Goal: Task Accomplishment & Management: Contribute content

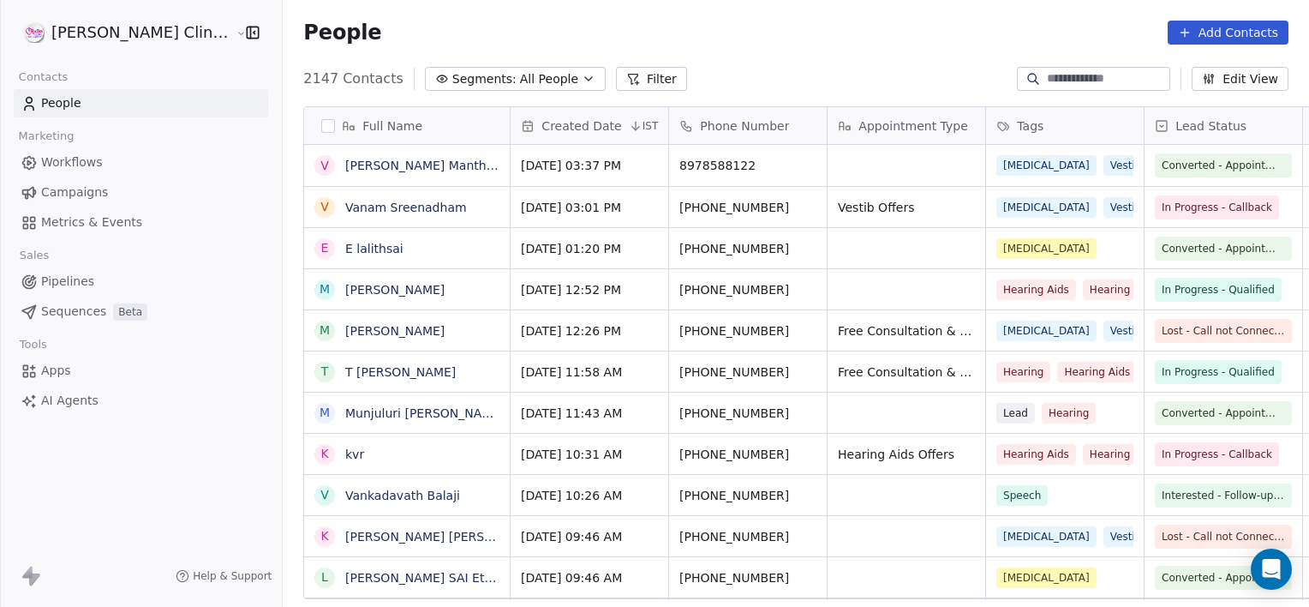
scroll to position [521, 1064]
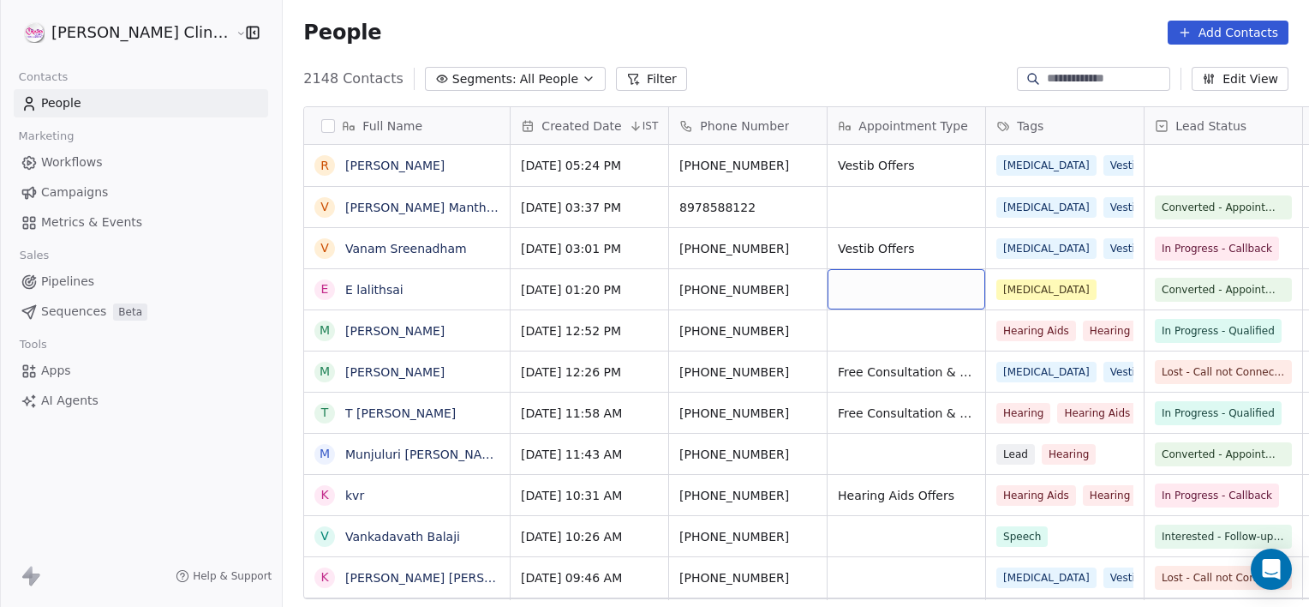
drag, startPoint x: 904, startPoint y: 299, endPoint x: 912, endPoint y: 308, distance: 12.2
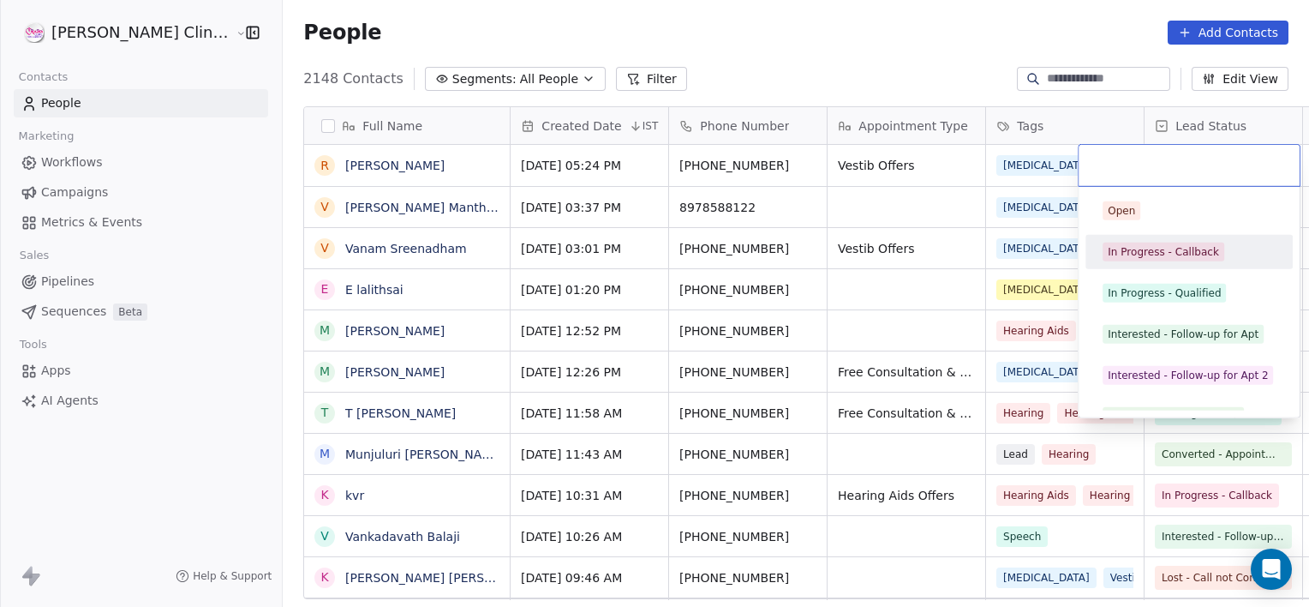
click at [1216, 253] on span "In Progress - Callback" at bounding box center [1164, 251] width 122 height 19
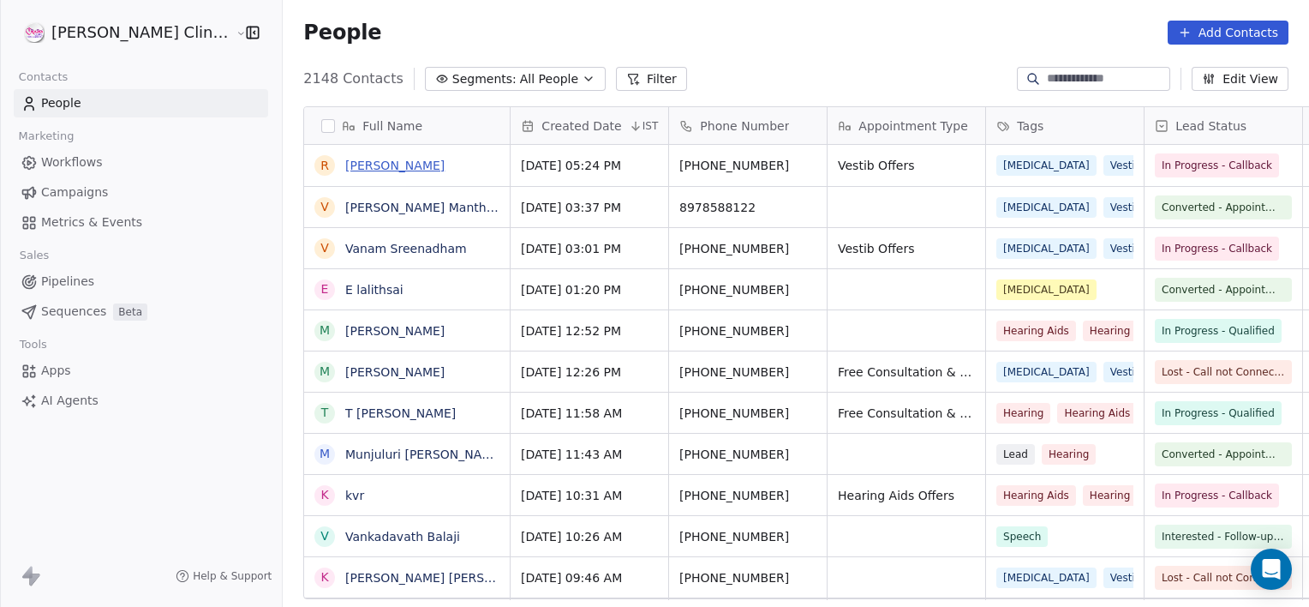
click at [345, 161] on link "[PERSON_NAME]" at bounding box center [394, 166] width 99 height 14
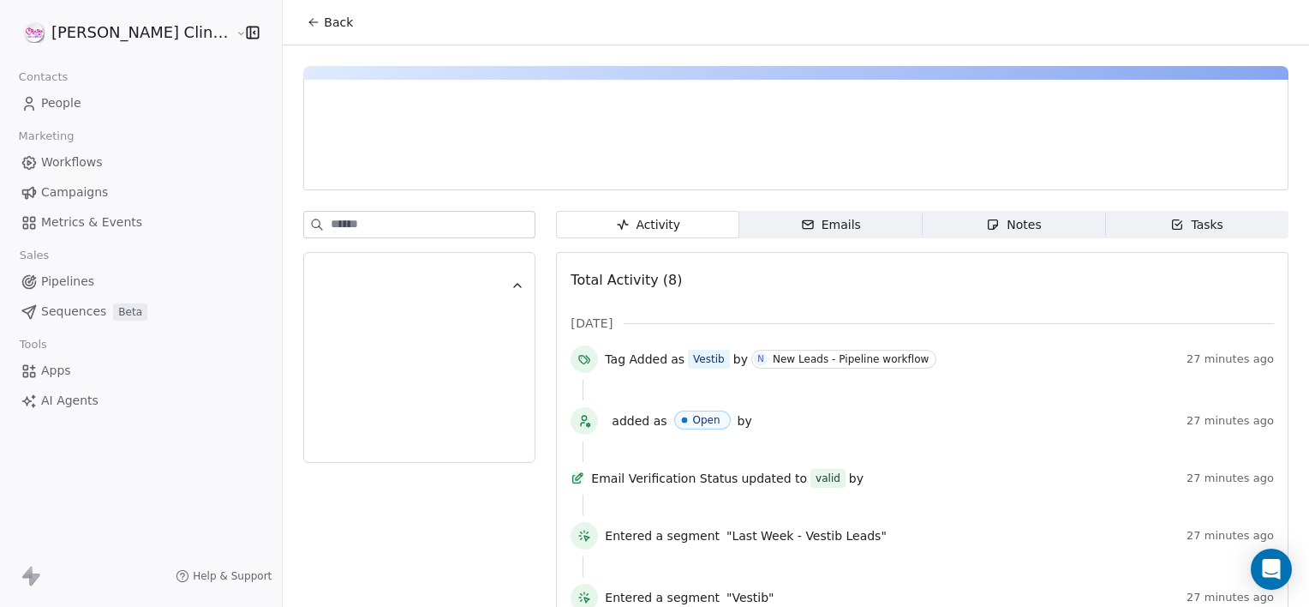
click at [1004, 224] on div "Notes" at bounding box center [1013, 225] width 55 height 18
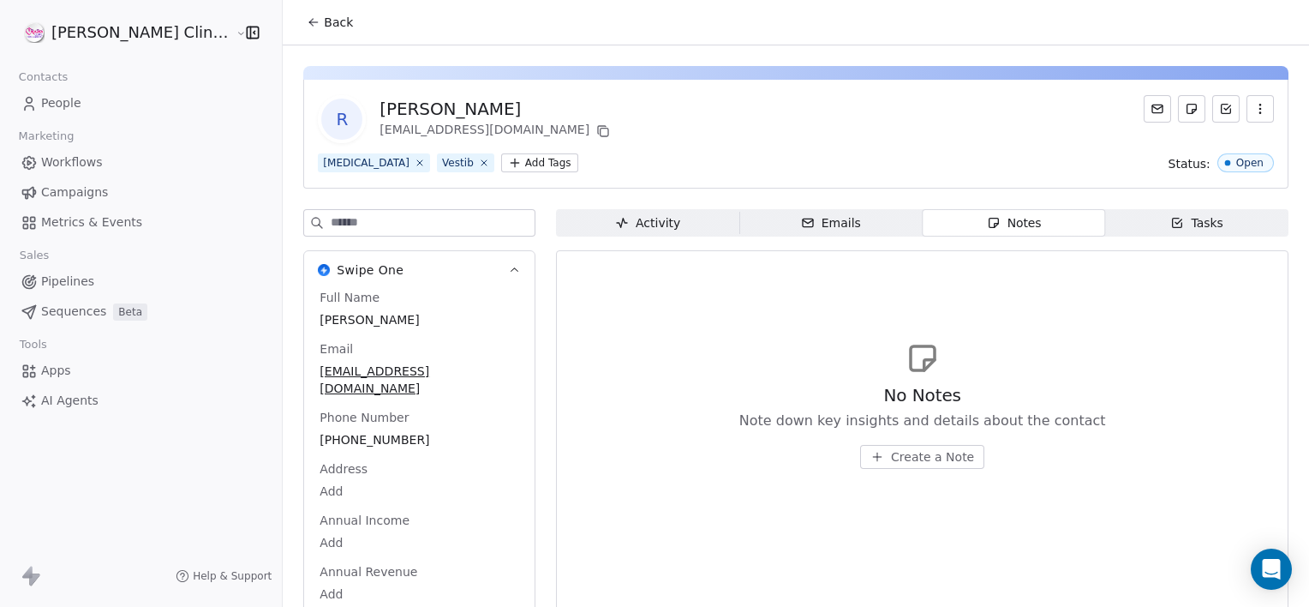
click at [891, 457] on span "Create a Note" at bounding box center [932, 456] width 83 height 17
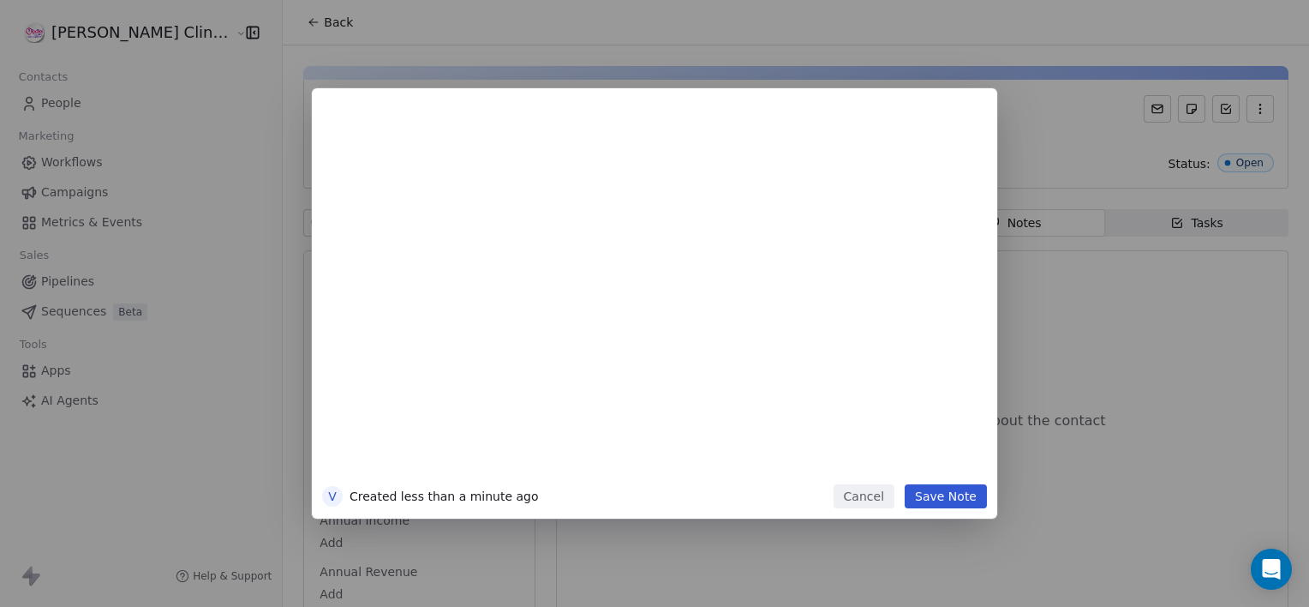
click at [881, 488] on button "Cancel" at bounding box center [864, 496] width 61 height 24
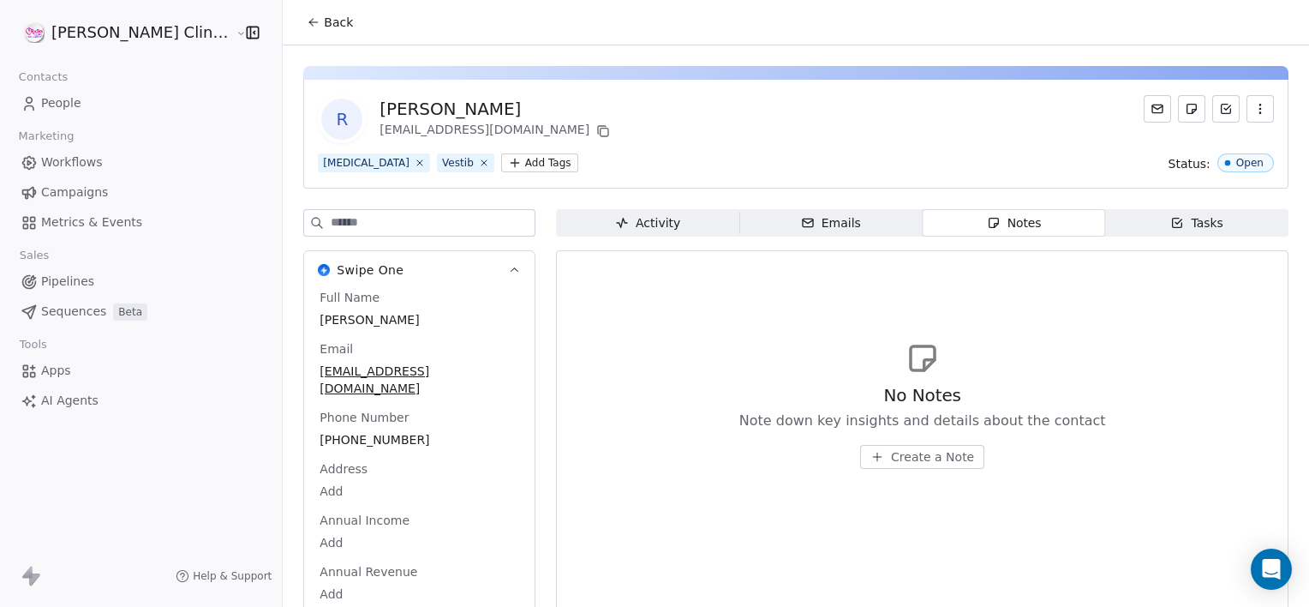
click at [324, 27] on span "Back" at bounding box center [338, 22] width 29 height 17
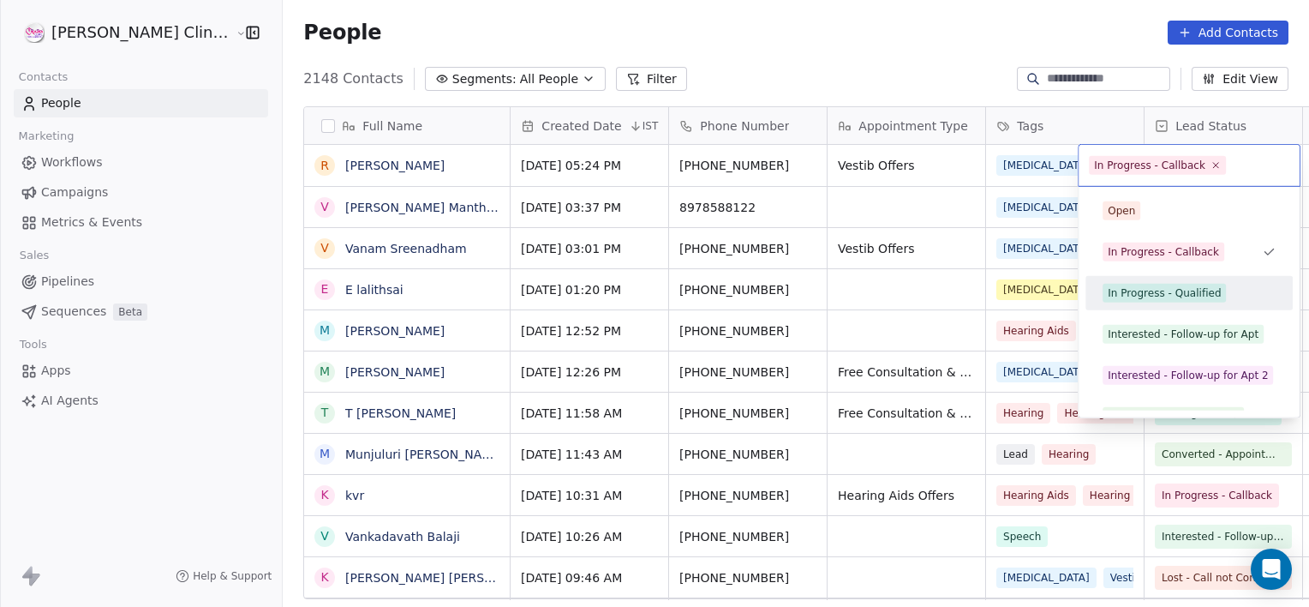
click at [1127, 302] on span "In Progress - Qualified" at bounding box center [1164, 293] width 123 height 19
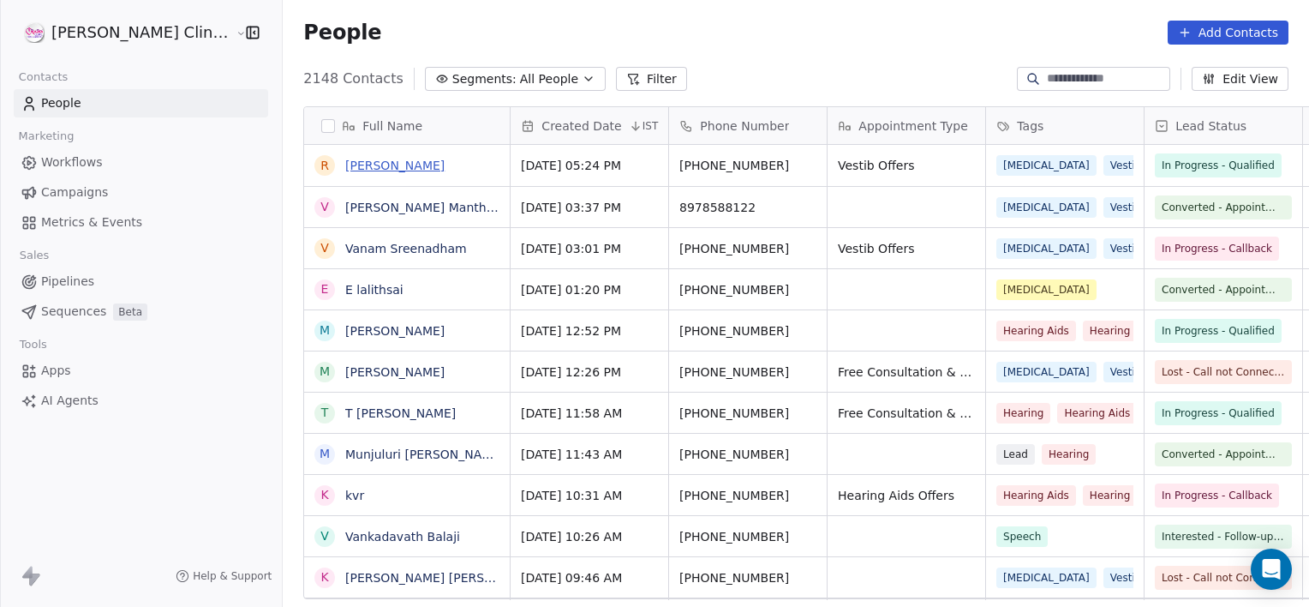
click at [345, 165] on link "[PERSON_NAME]" at bounding box center [394, 166] width 99 height 14
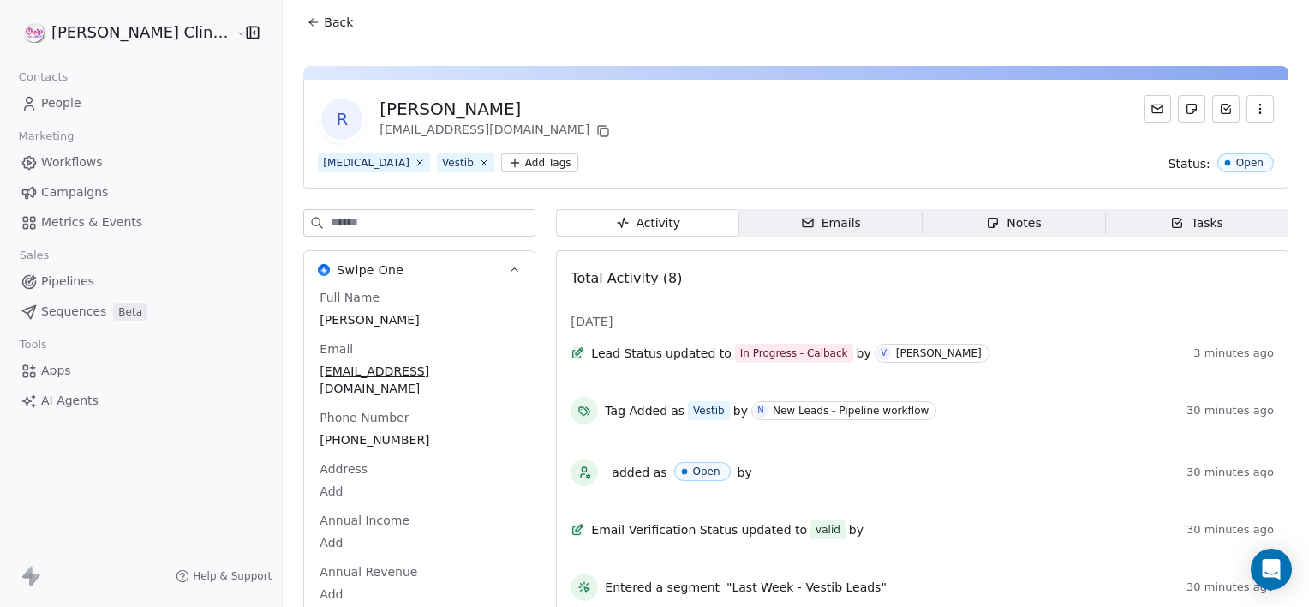
click at [1002, 233] on span "Notes Notes" at bounding box center [1014, 222] width 183 height 27
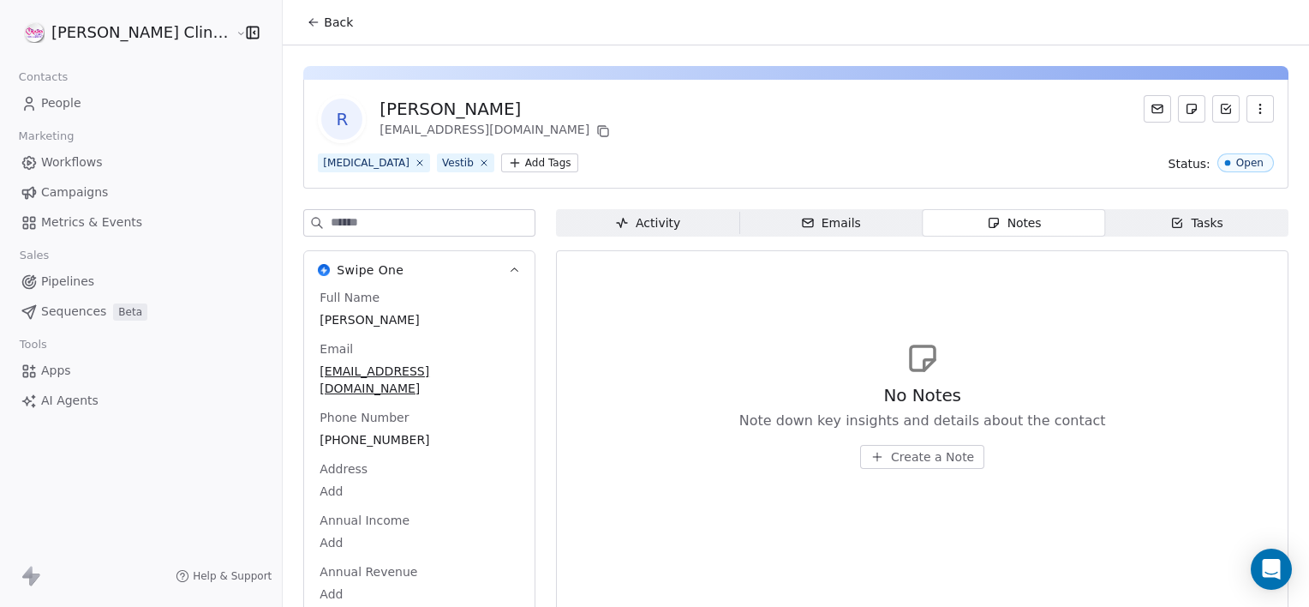
click at [922, 455] on span "Create a Note" at bounding box center [932, 456] width 83 height 17
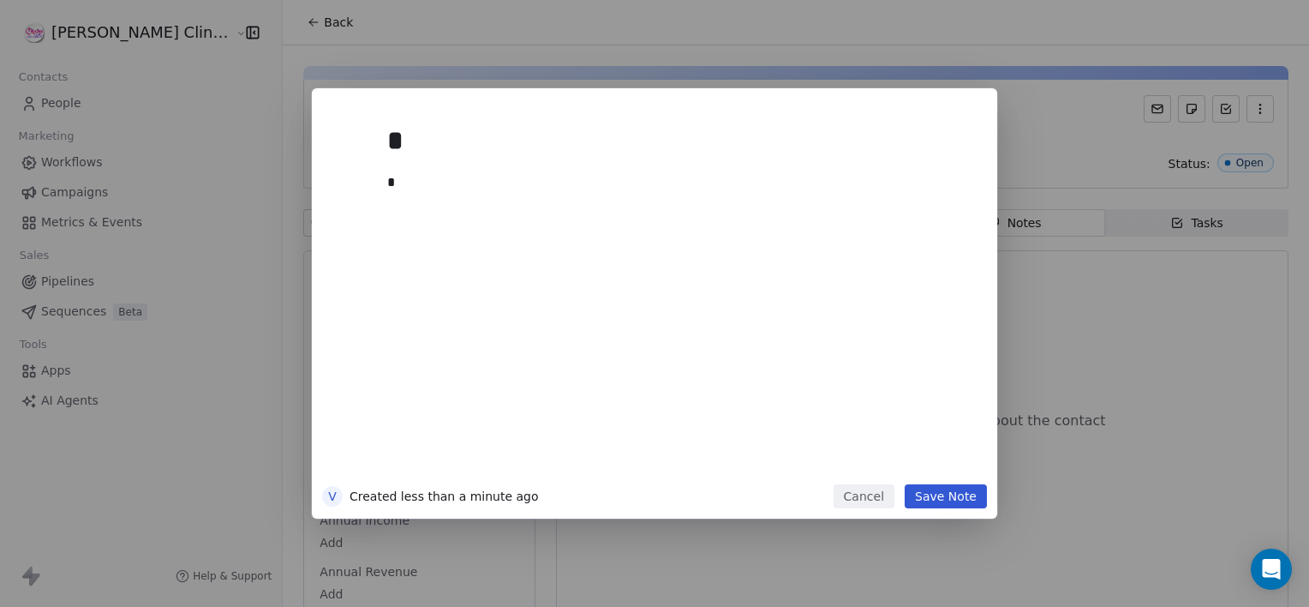
click at [922, 455] on div "* *" at bounding box center [680, 295] width 586 height 365
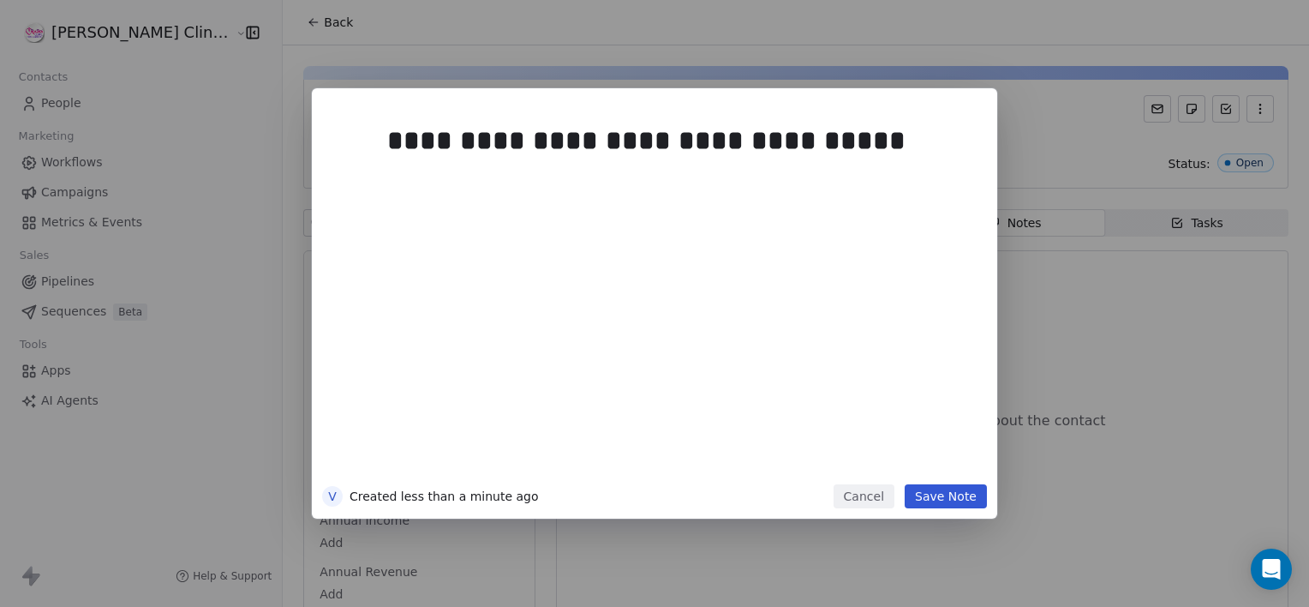
click at [948, 499] on button "Save Note" at bounding box center [946, 496] width 82 height 24
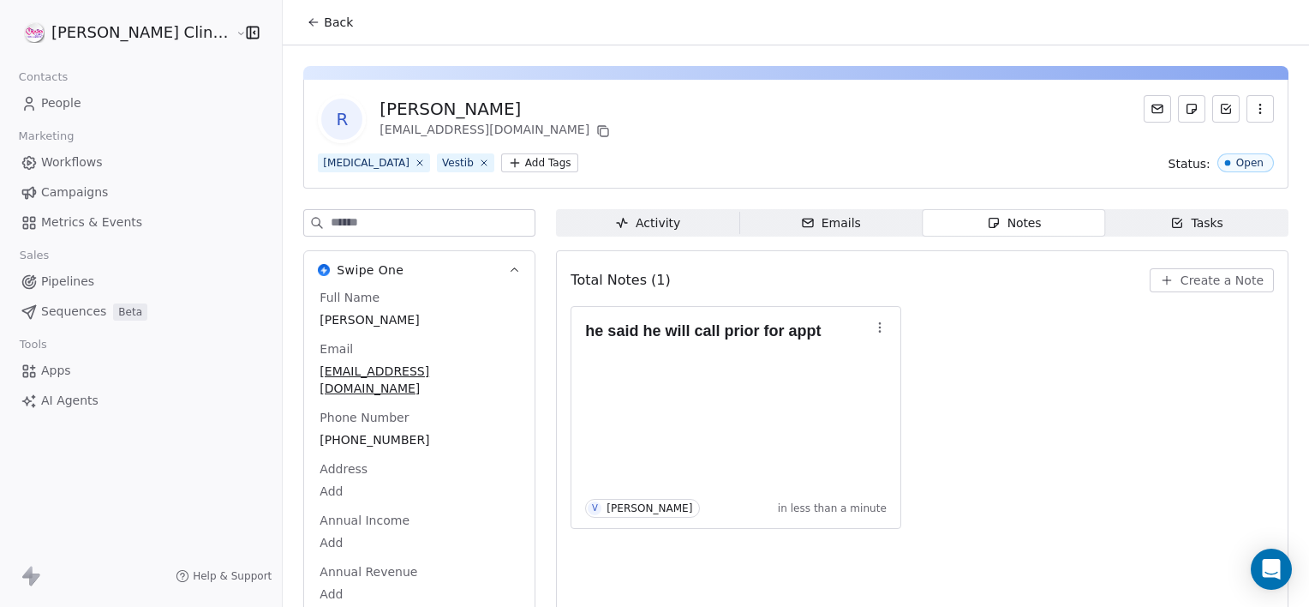
click at [302, 26] on button "Back" at bounding box center [329, 22] width 67 height 31
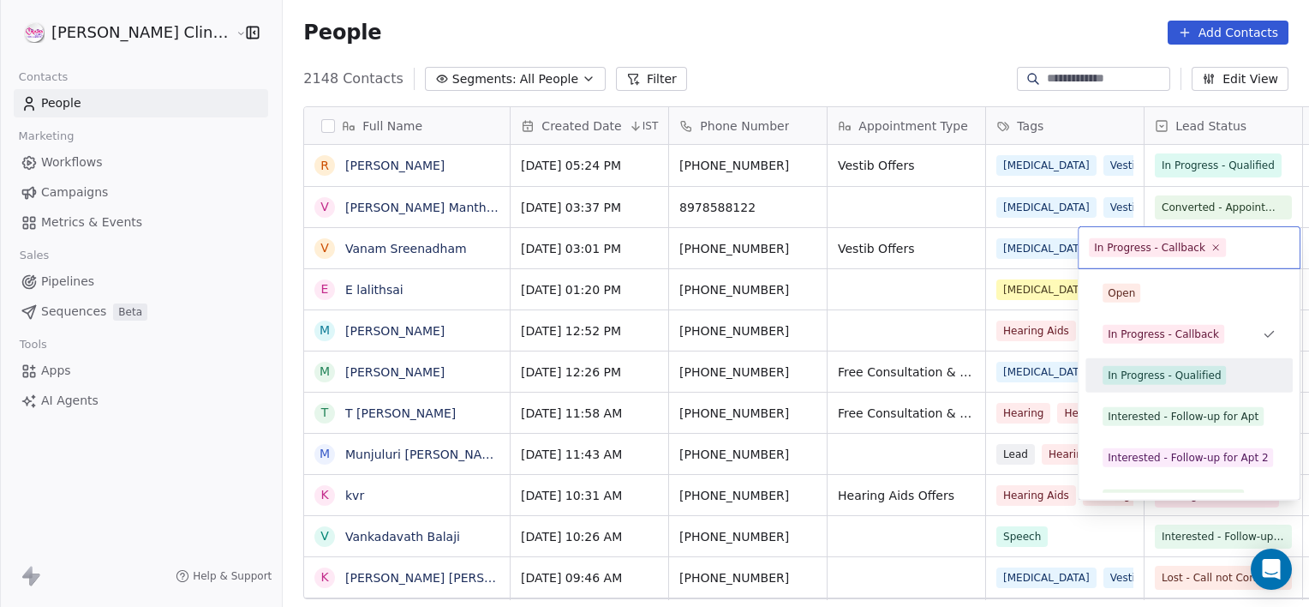
click at [1177, 391] on div "In Progress - Qualified" at bounding box center [1189, 375] width 207 height 34
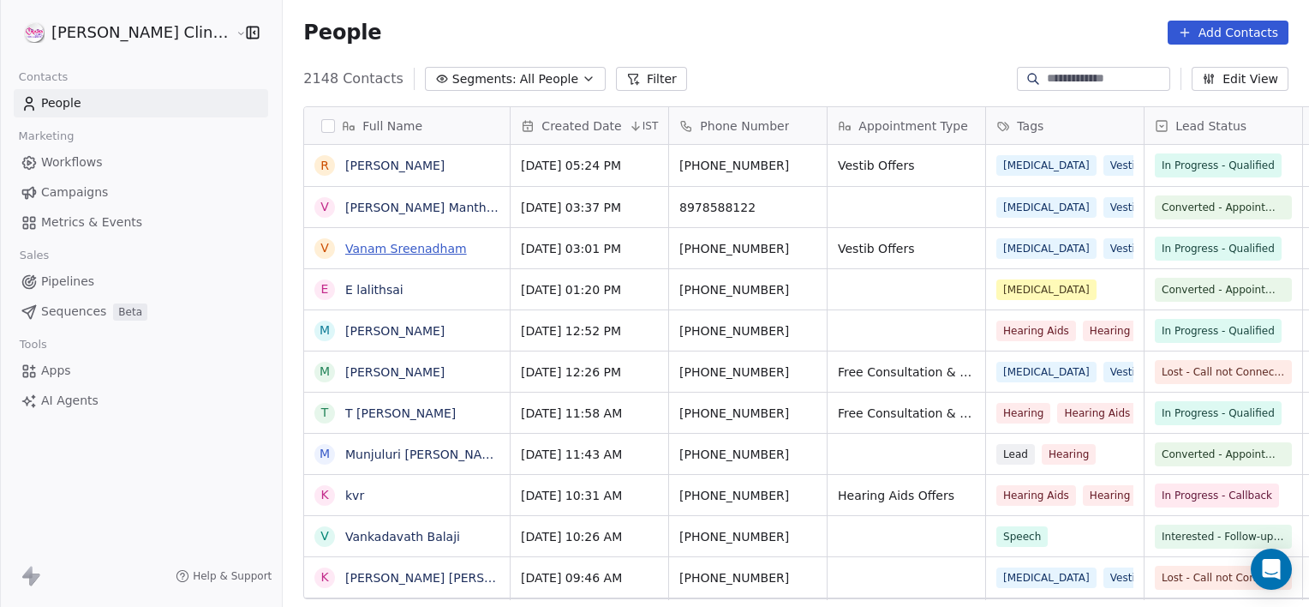
click at [345, 247] on link "Vanam Sreenadham" at bounding box center [406, 249] width 122 height 14
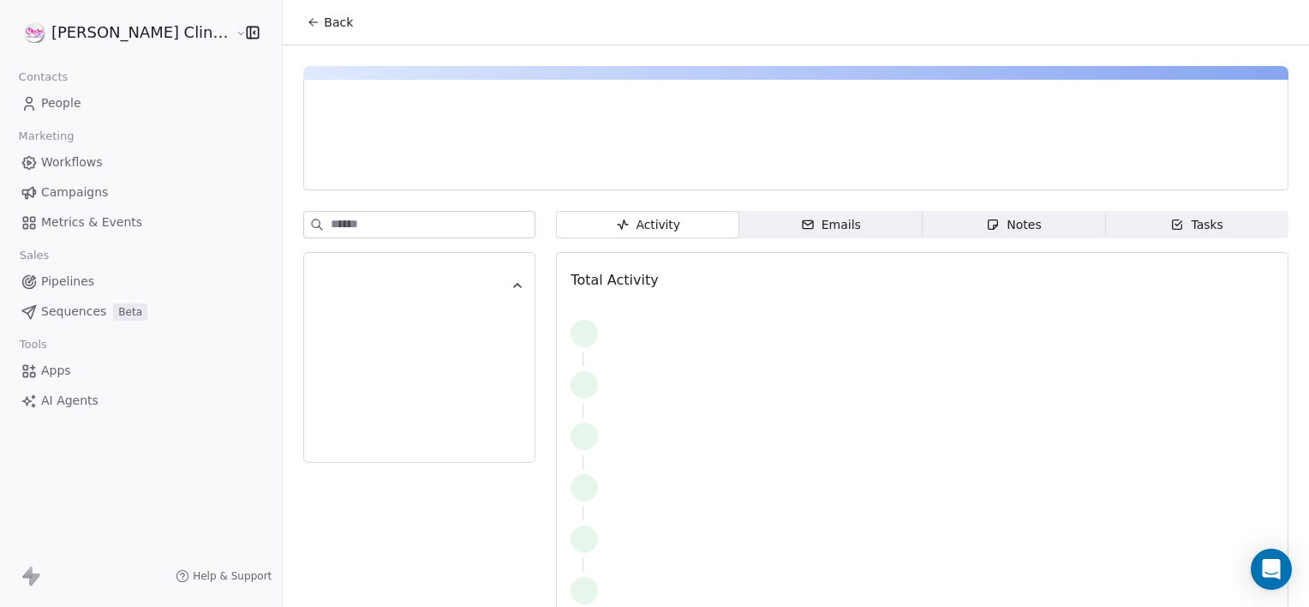
click at [986, 216] on div "Notes" at bounding box center [1013, 225] width 55 height 18
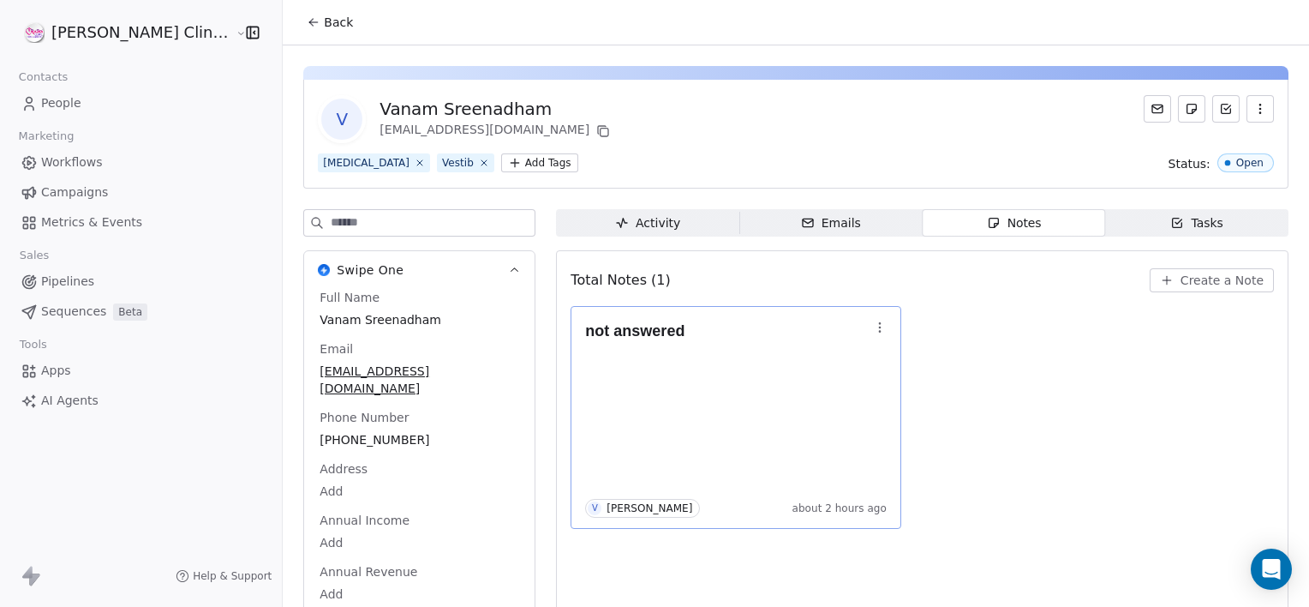
click at [879, 332] on icon "button" at bounding box center [879, 331] width 1 height 1
click at [876, 362] on button "Edit" at bounding box center [882, 363] width 116 height 27
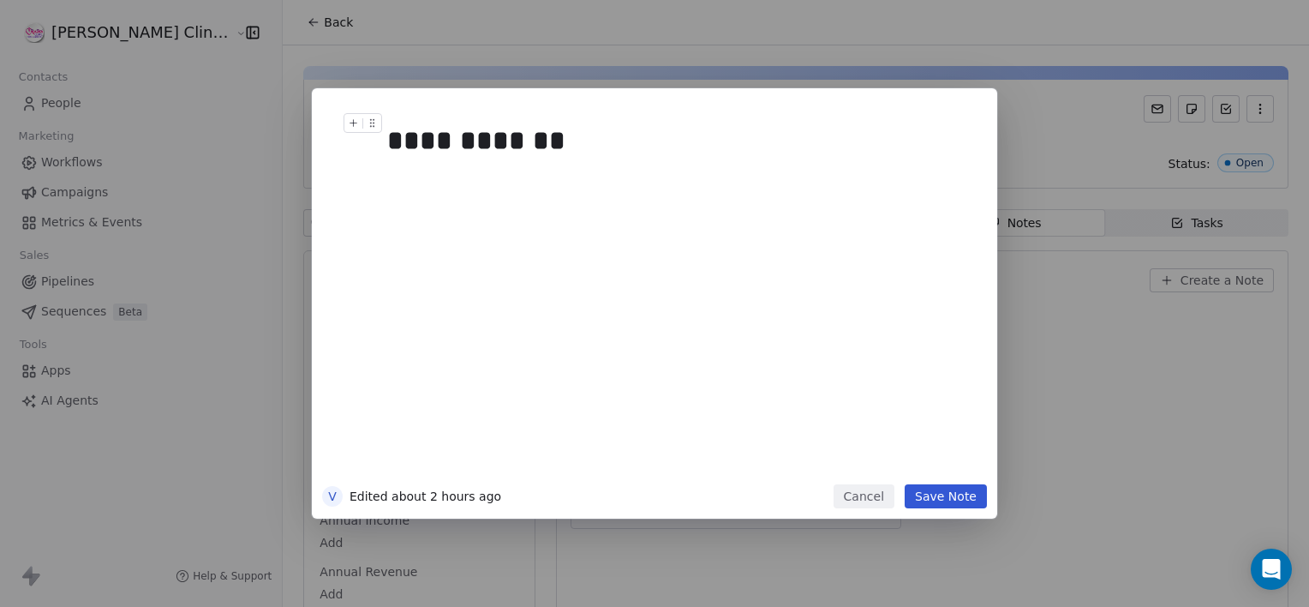
click at [665, 156] on div "**********" at bounding box center [673, 140] width 573 height 41
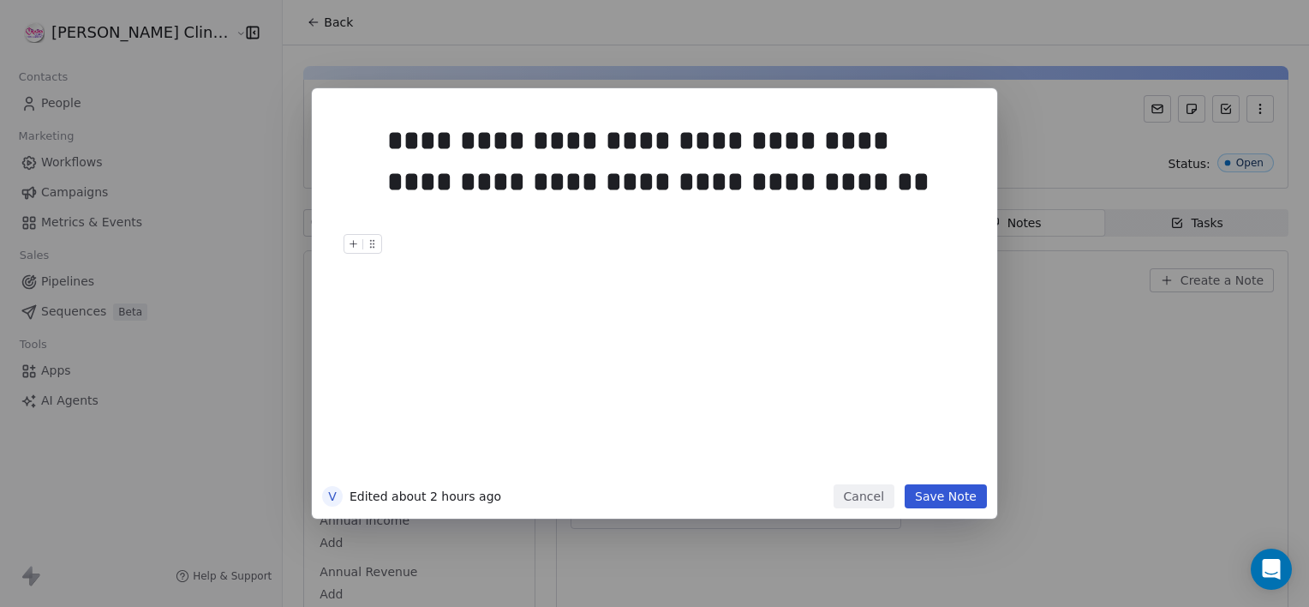
click at [956, 490] on button "Save Note" at bounding box center [946, 496] width 82 height 24
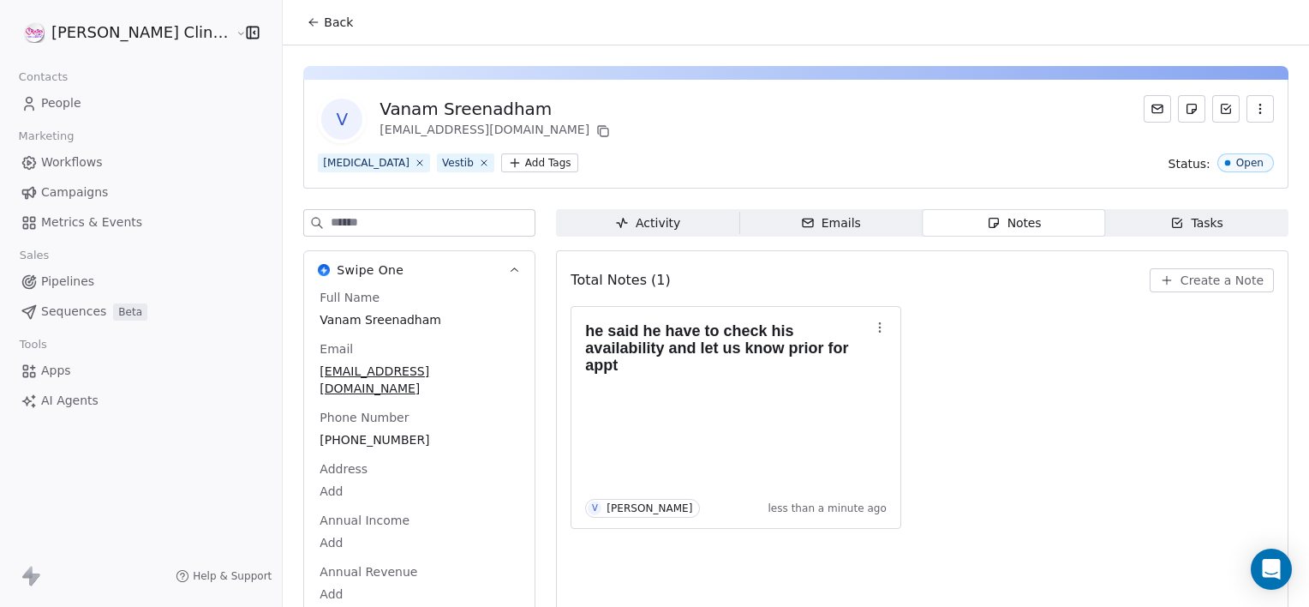
click at [324, 28] on span "Back" at bounding box center [338, 22] width 29 height 17
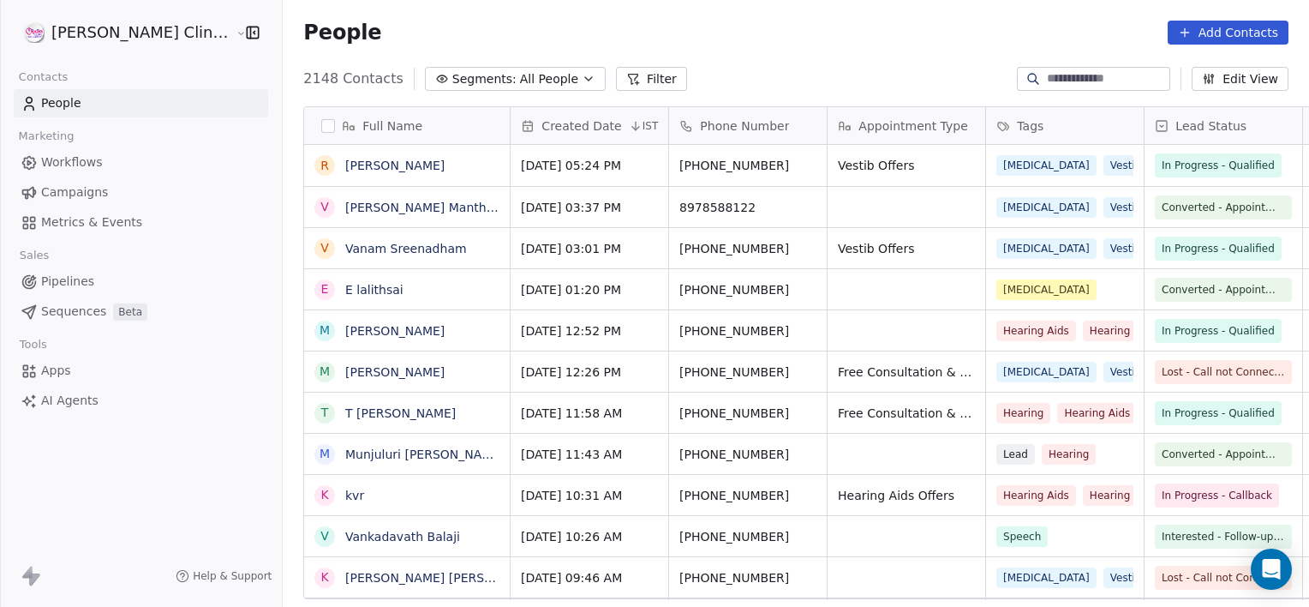
scroll to position [521, 1064]
click at [1143, 82] on input at bounding box center [1107, 78] width 120 height 17
type input "*"
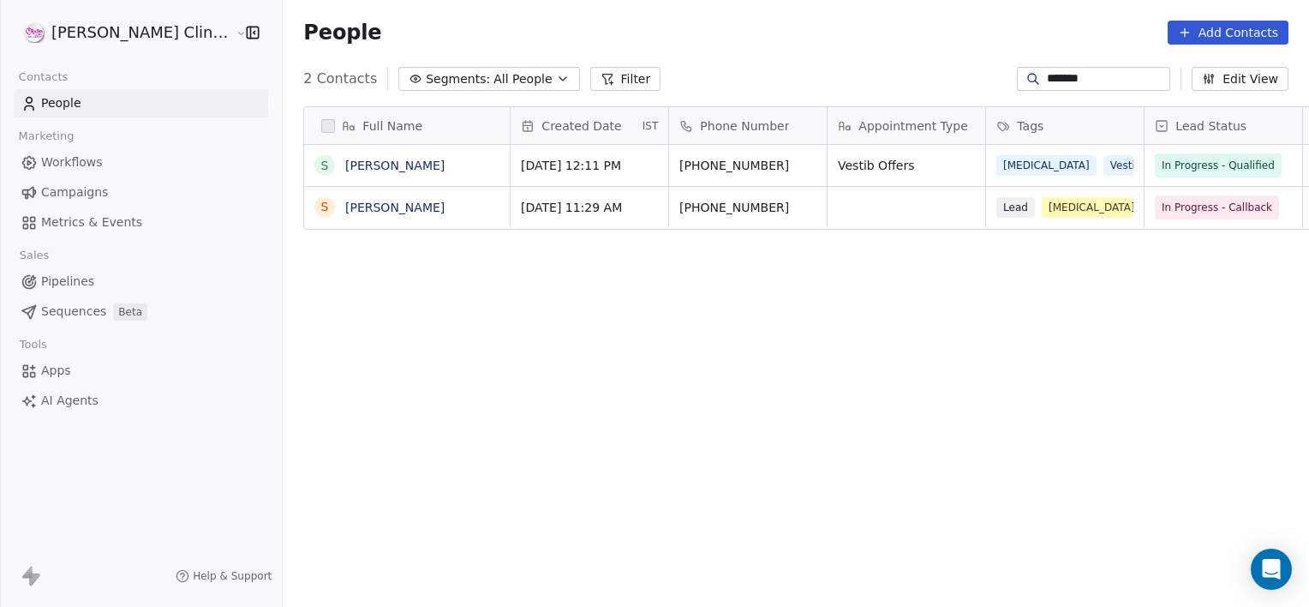
click at [1087, 80] on input "*******" at bounding box center [1107, 78] width 120 height 17
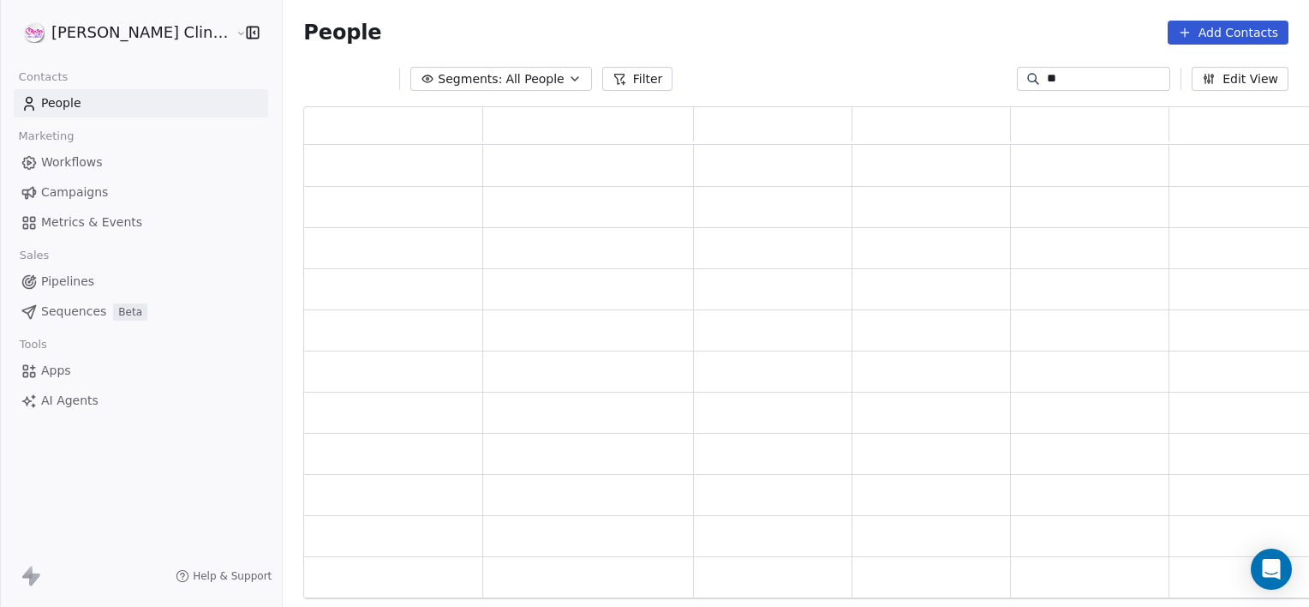
scroll to position [480, 1023]
type input "*"
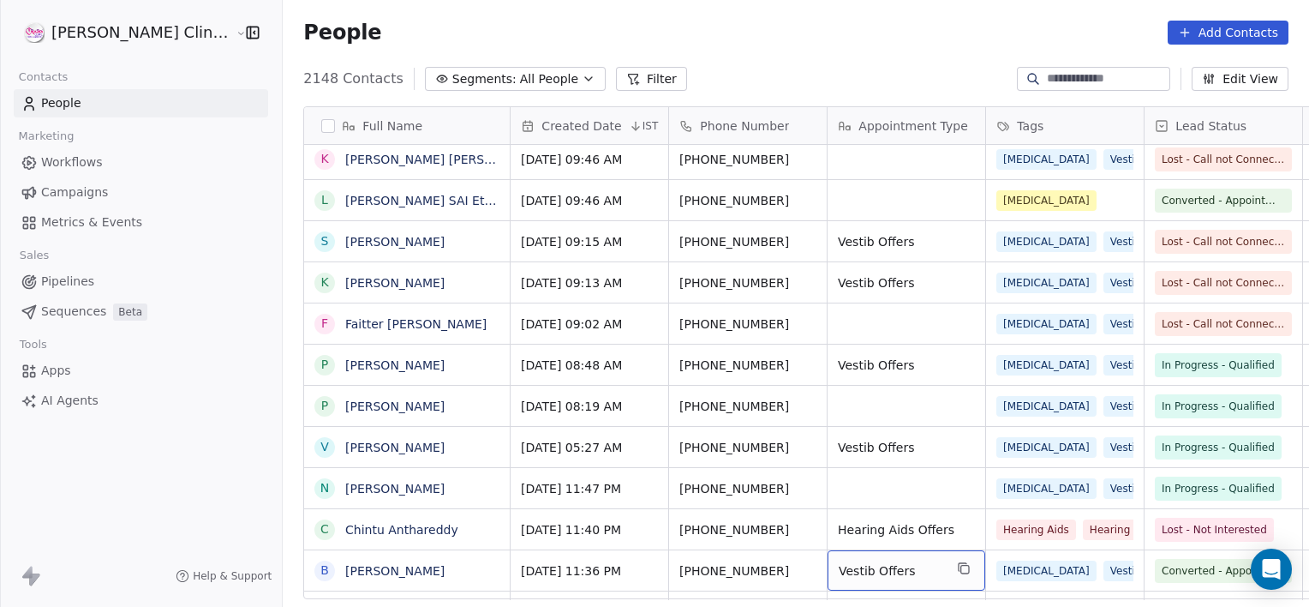
scroll to position [459, 0]
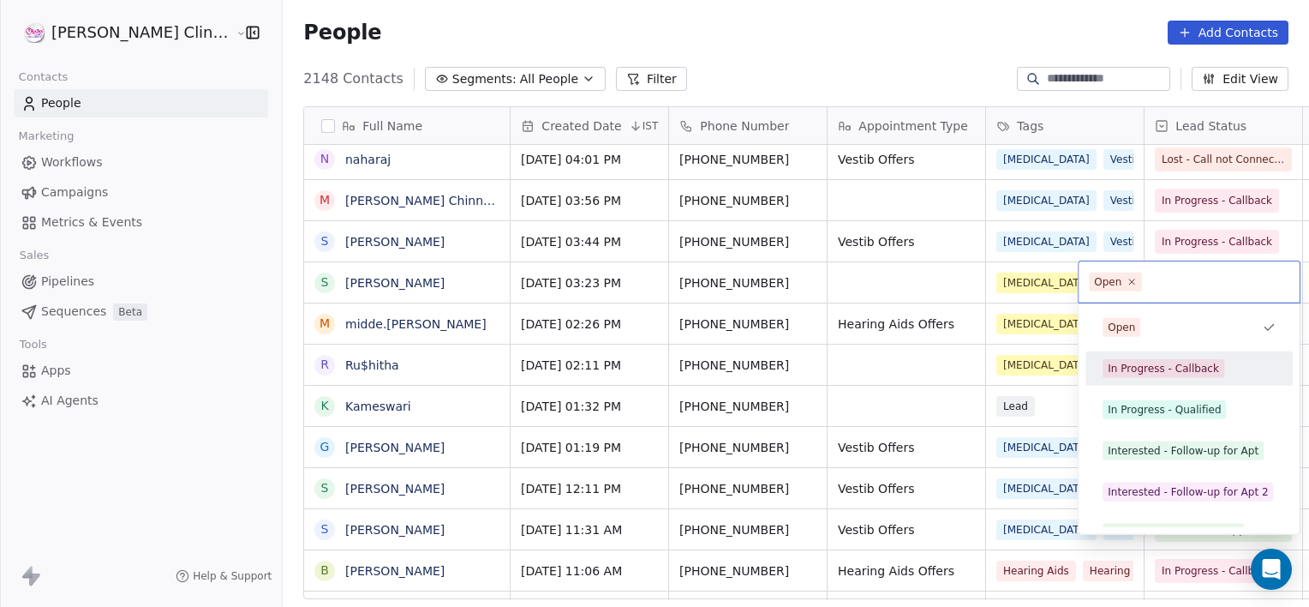
click at [1143, 359] on span "In Progress - Callback" at bounding box center [1164, 368] width 122 height 19
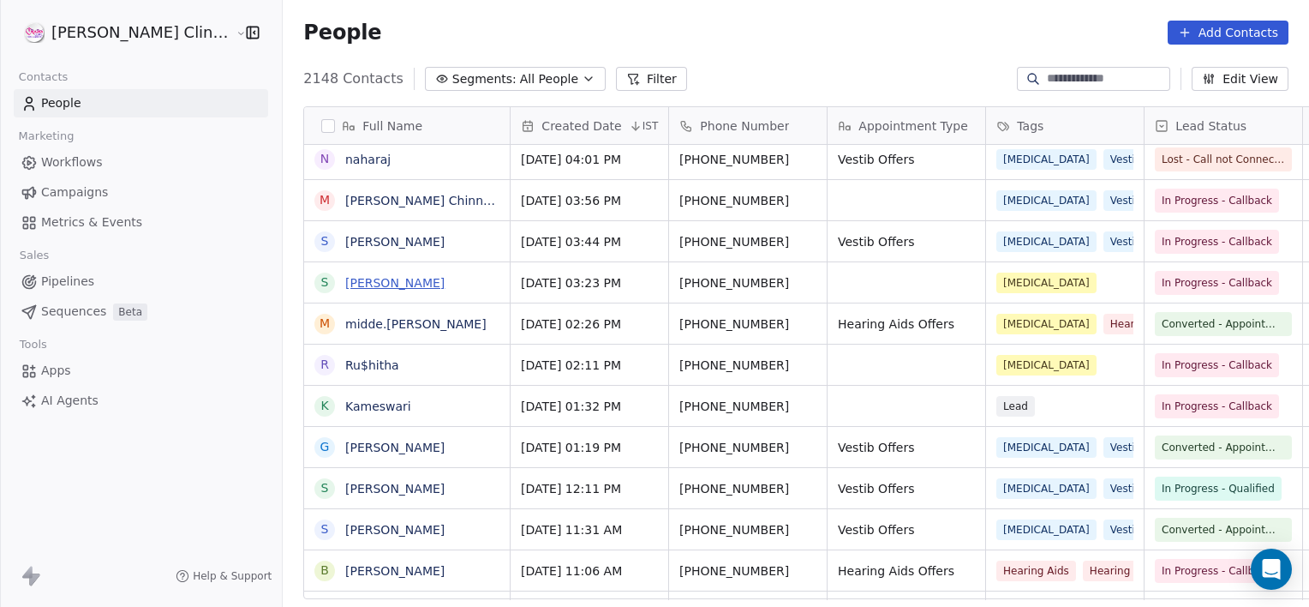
click at [353, 276] on link "[PERSON_NAME]" at bounding box center [394, 283] width 99 height 14
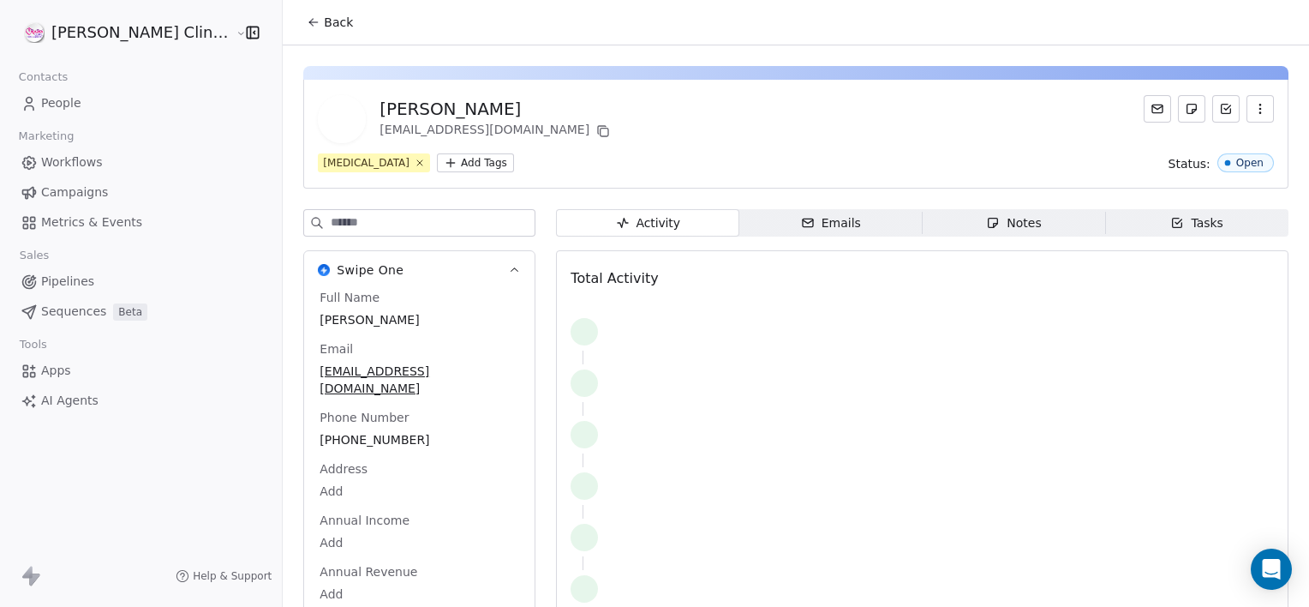
click at [954, 226] on span "Notes Notes" at bounding box center [1014, 222] width 183 height 27
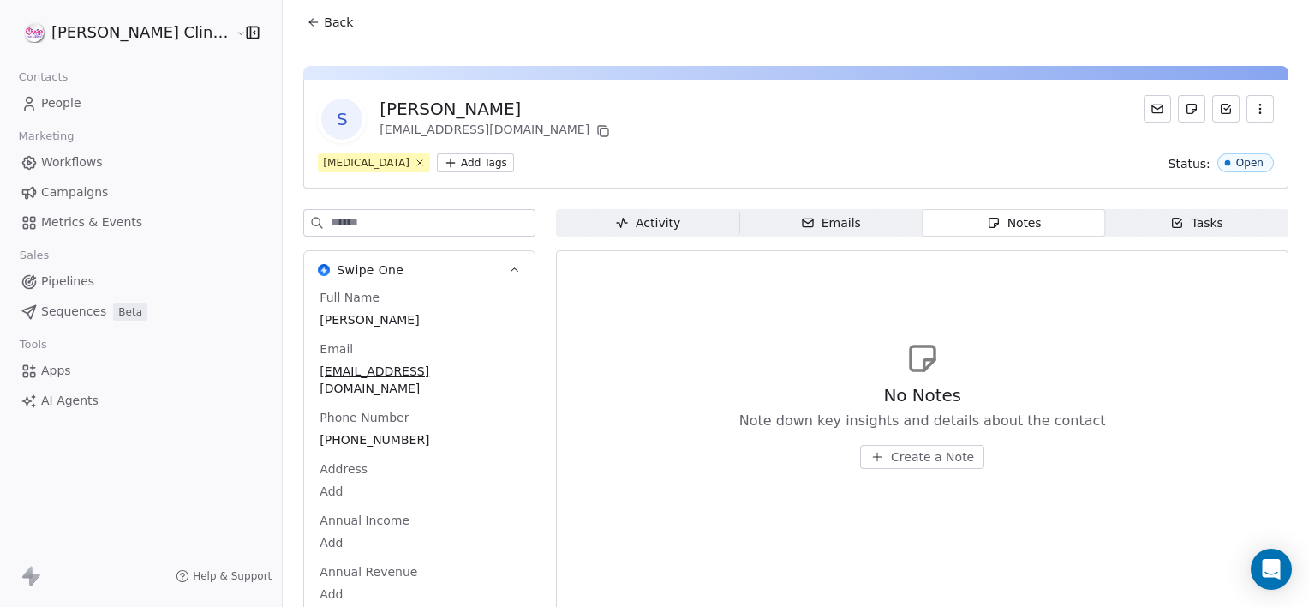
click at [908, 457] on span "Create a Note" at bounding box center [932, 456] width 83 height 17
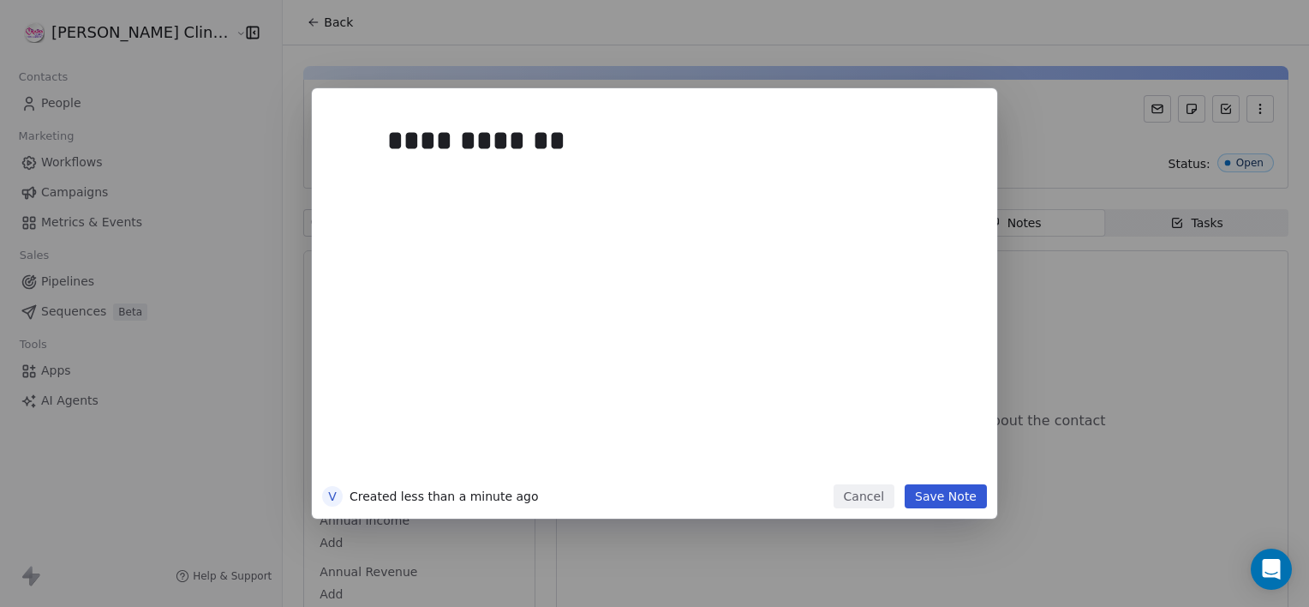
click at [960, 499] on button "Save Note" at bounding box center [946, 496] width 82 height 24
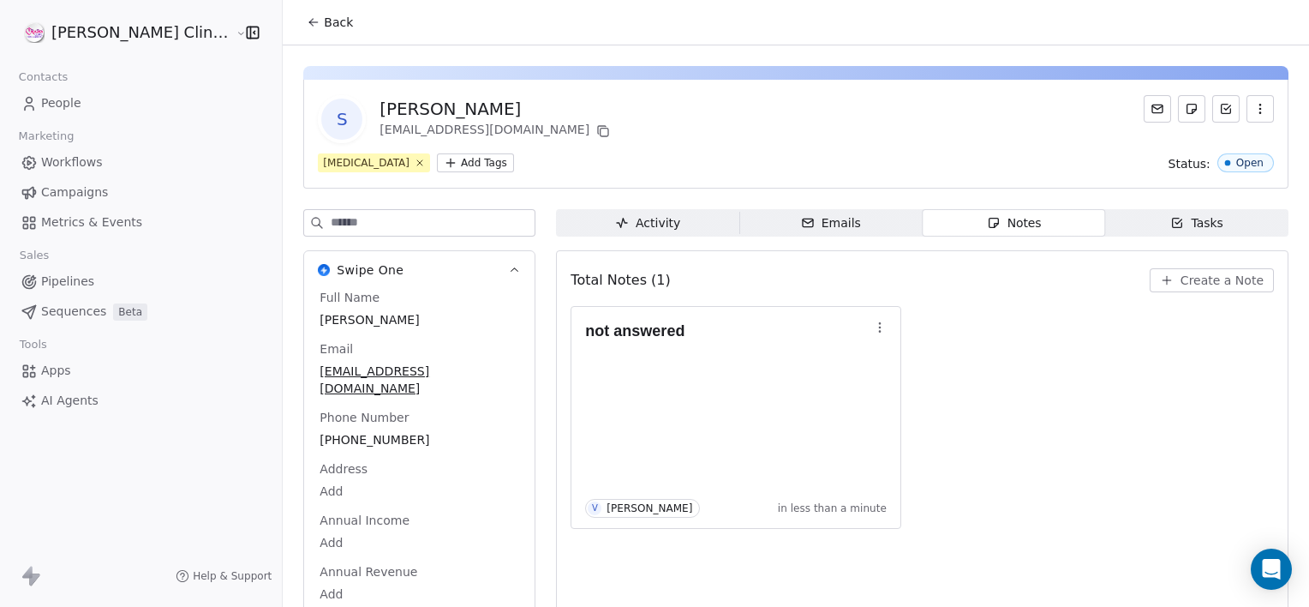
click at [324, 17] on span "Back" at bounding box center [338, 22] width 29 height 17
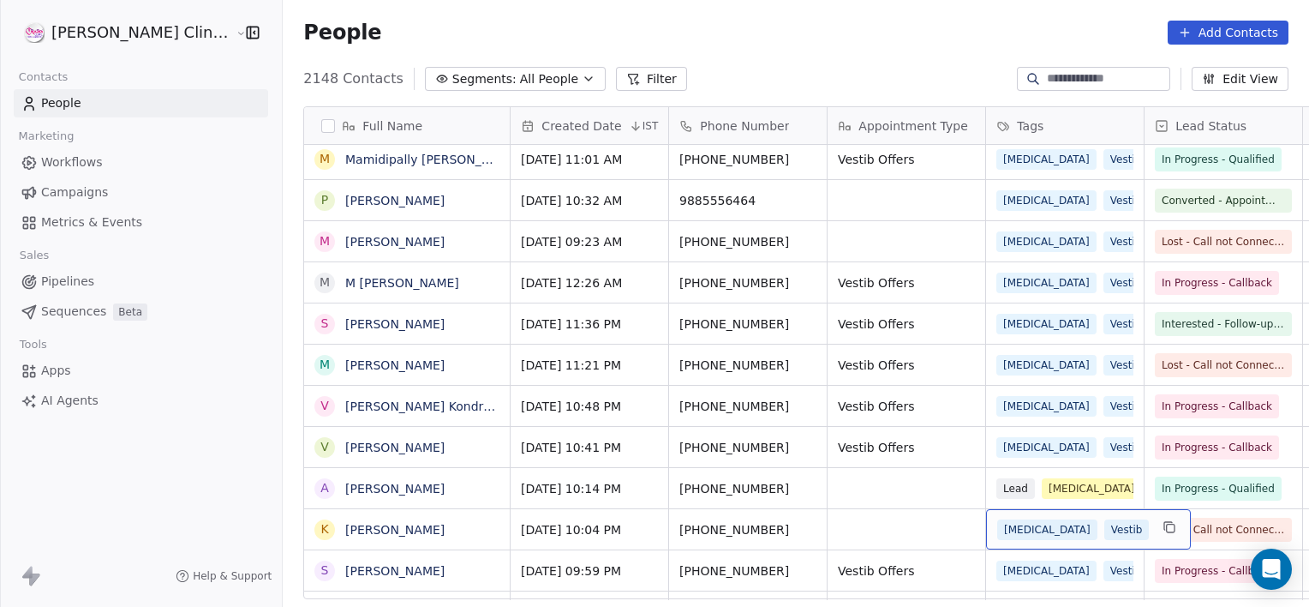
scroll to position [2022, 0]
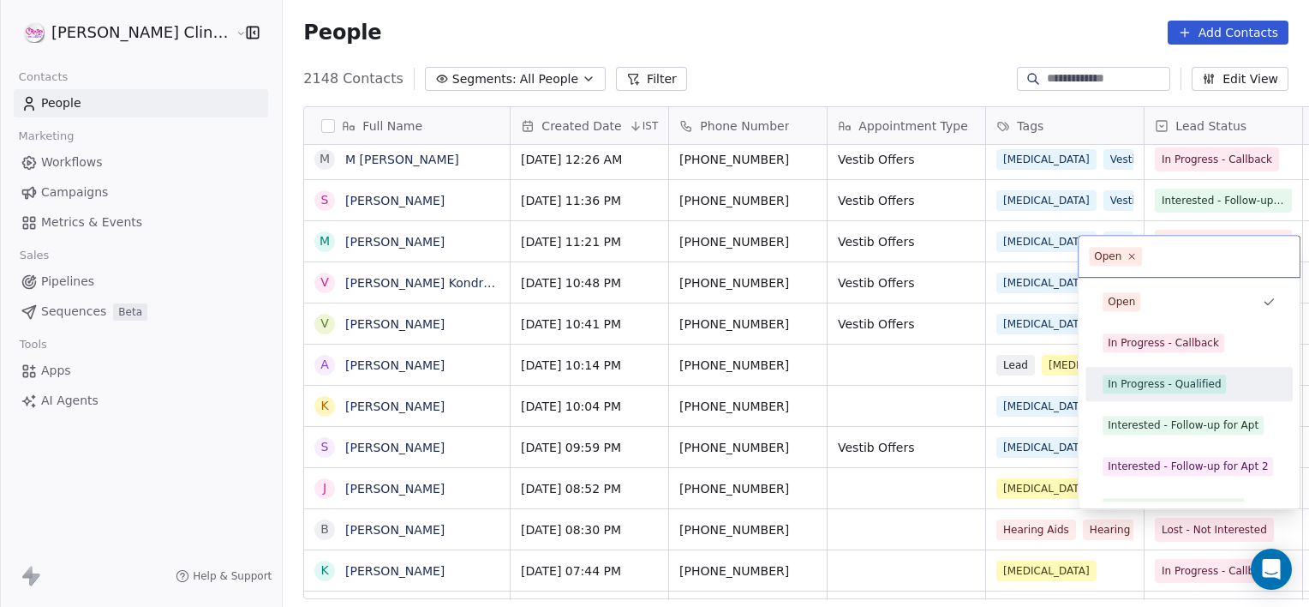
click at [1139, 378] on div "In Progress - Qualified" at bounding box center [1164, 383] width 113 height 15
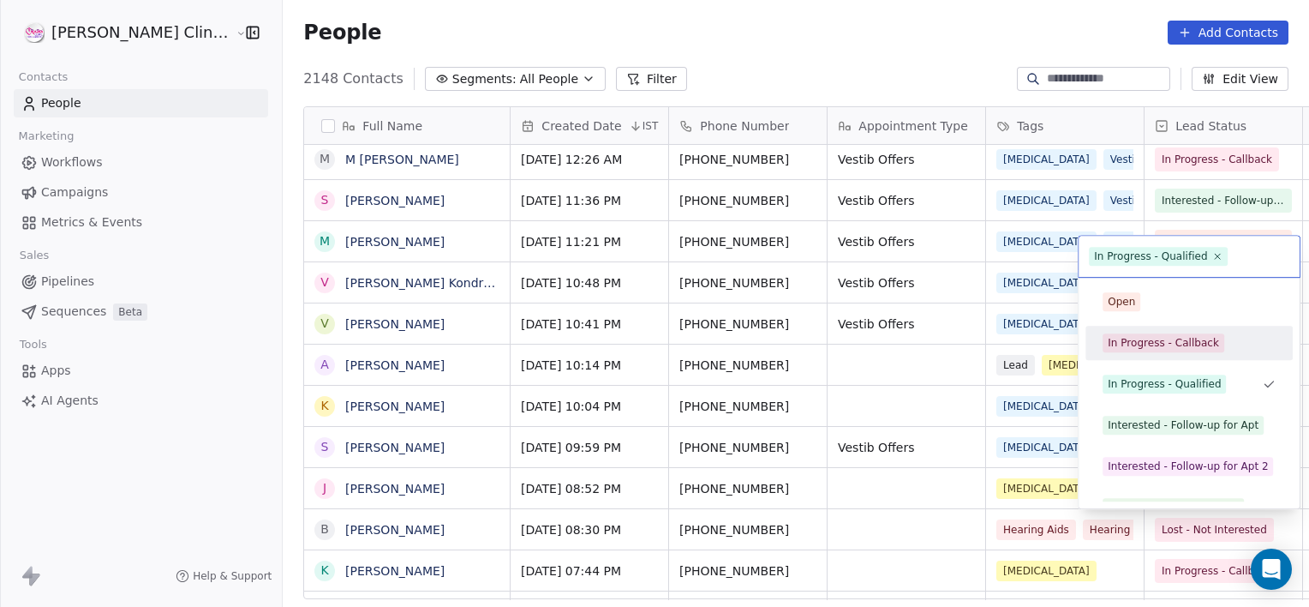
click at [1202, 346] on div "In Progress - Callback" at bounding box center [1163, 342] width 111 height 15
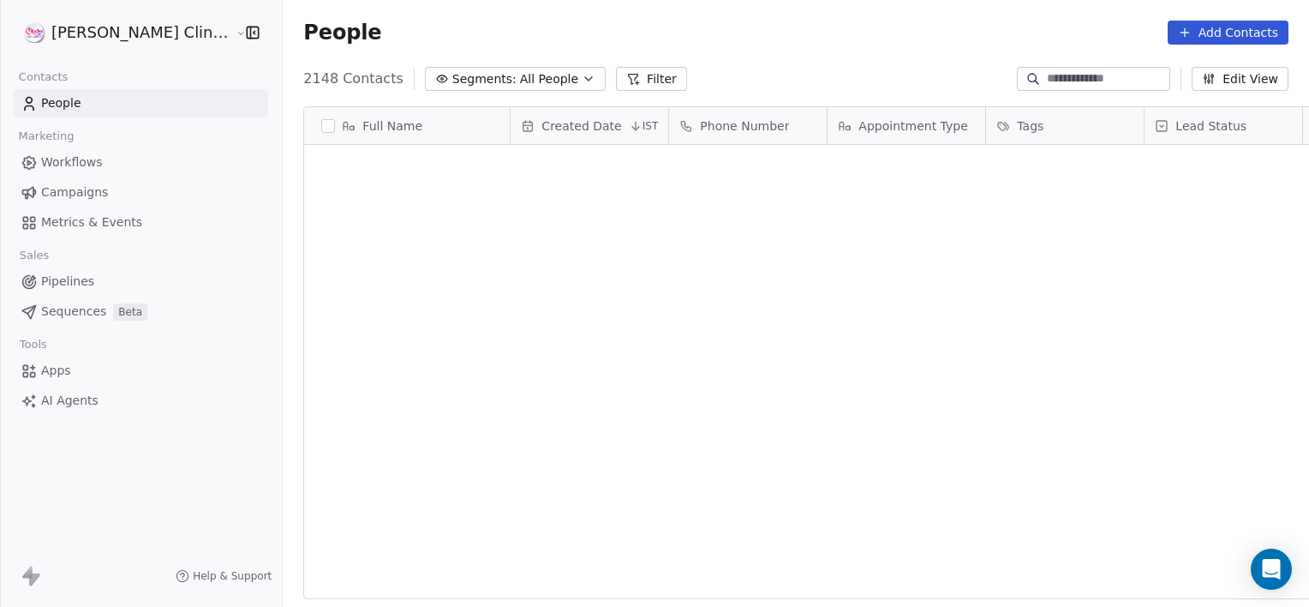
scroll to position [0, 0]
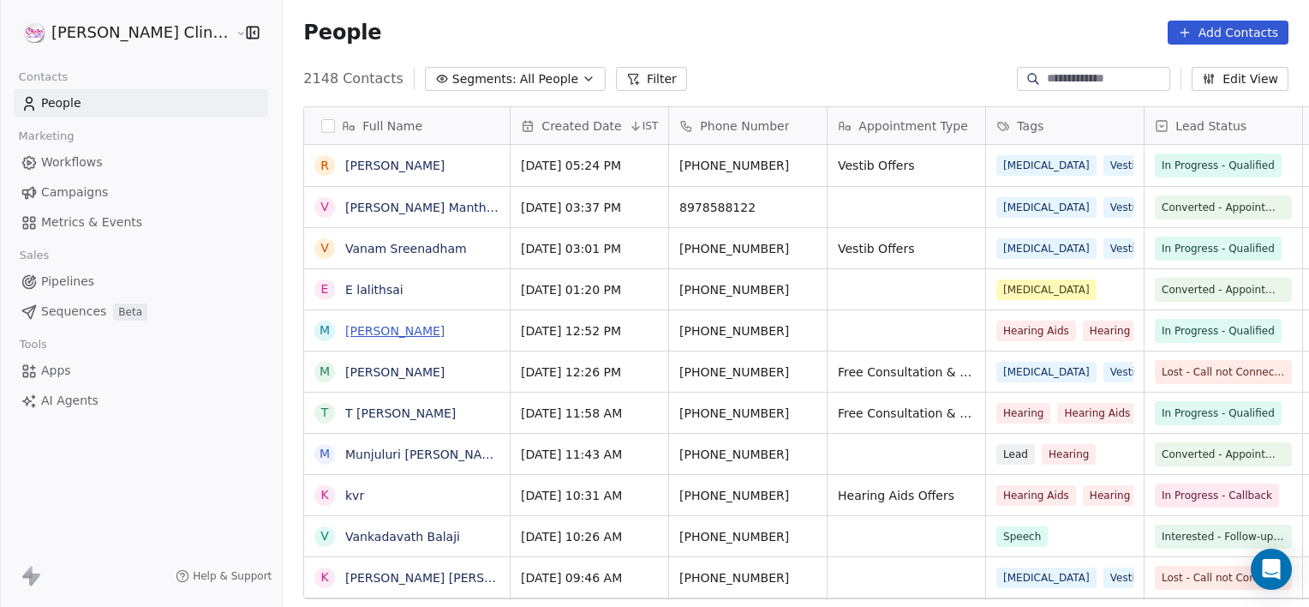
click at [351, 332] on link "[PERSON_NAME]" at bounding box center [394, 331] width 99 height 14
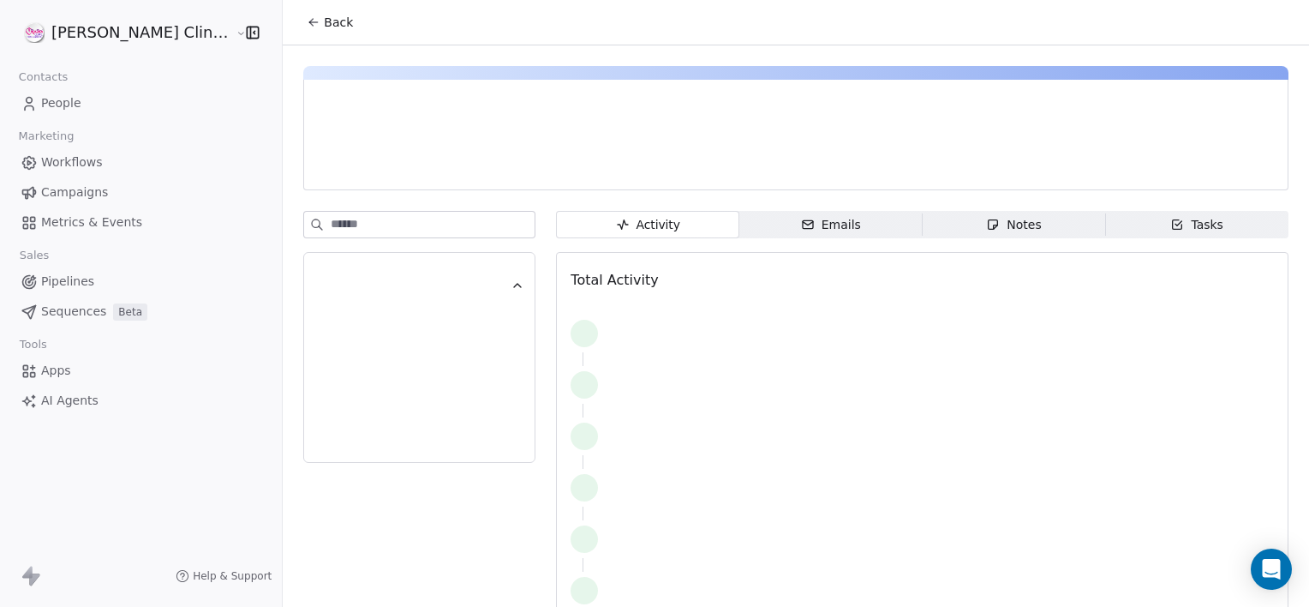
click at [970, 234] on span "Notes Notes" at bounding box center [1014, 224] width 183 height 27
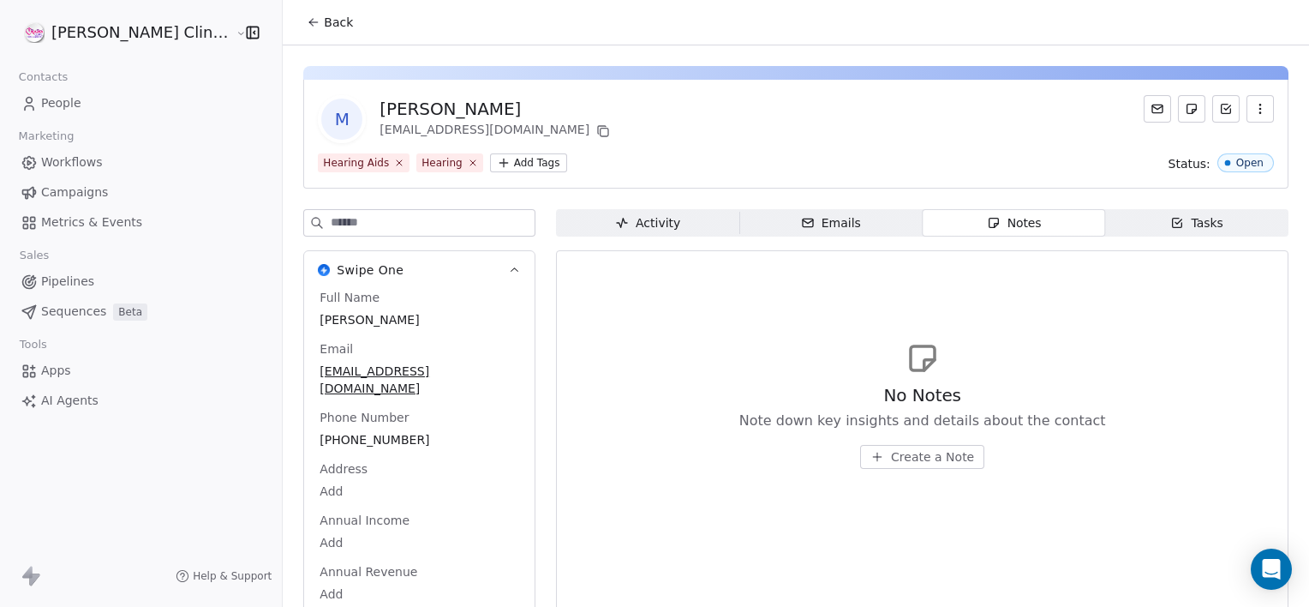
click at [891, 459] on span "Create a Note" at bounding box center [932, 456] width 83 height 17
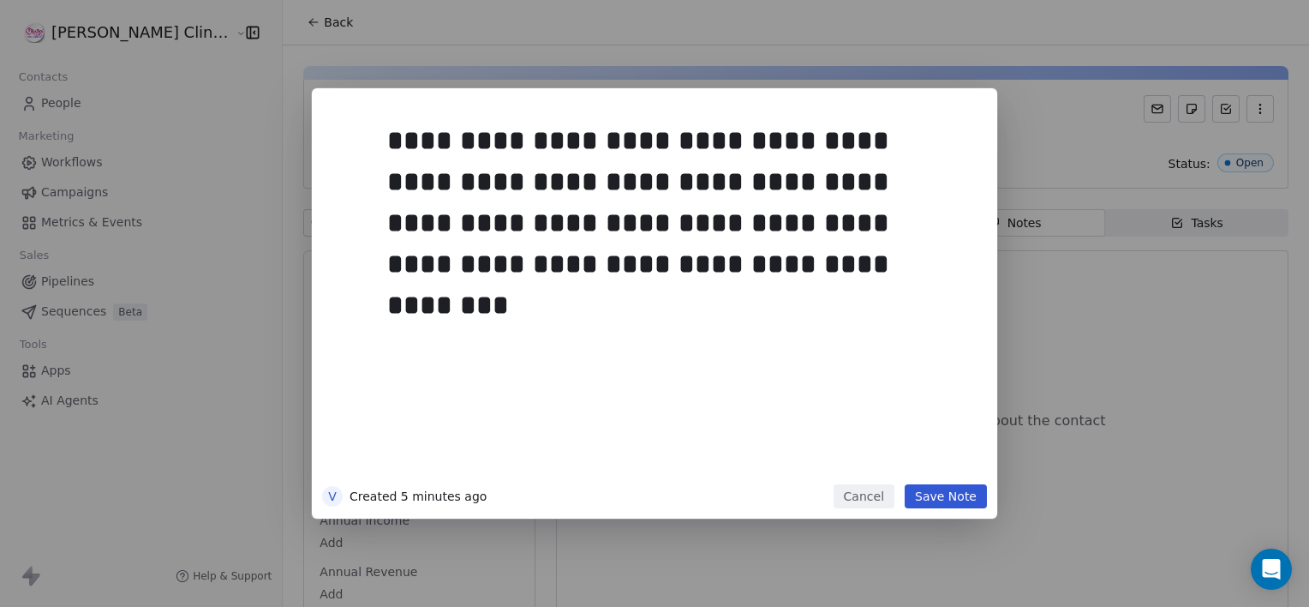
click at [939, 502] on button "Save Note" at bounding box center [946, 496] width 82 height 24
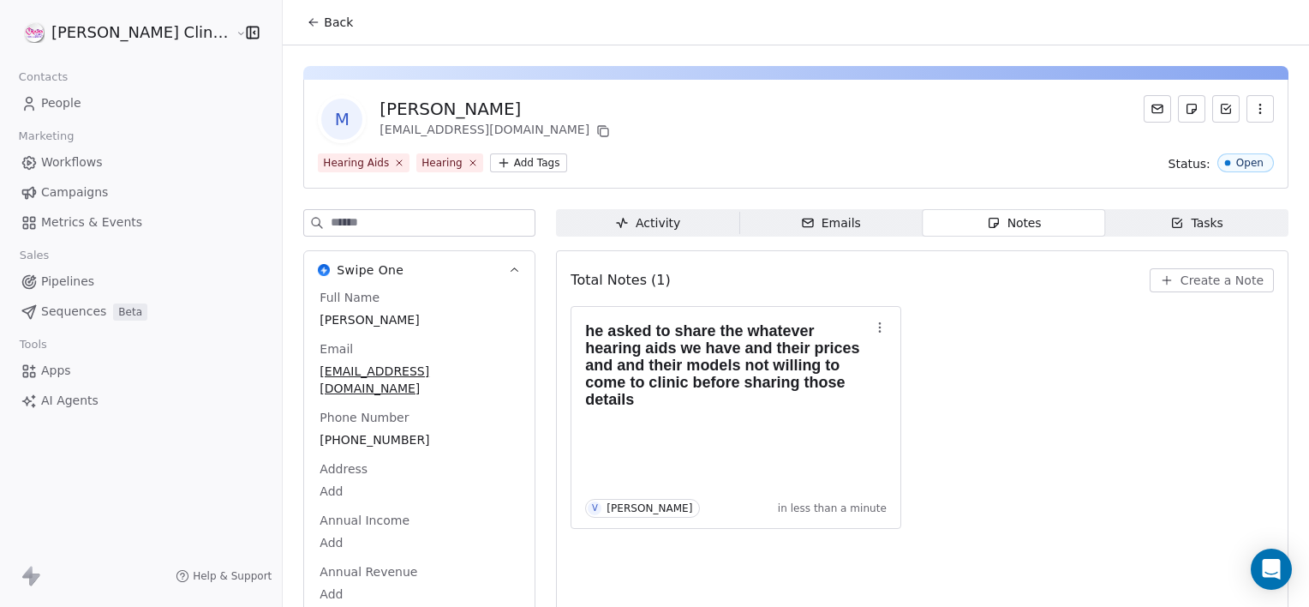
click at [324, 14] on span "Back" at bounding box center [338, 22] width 29 height 17
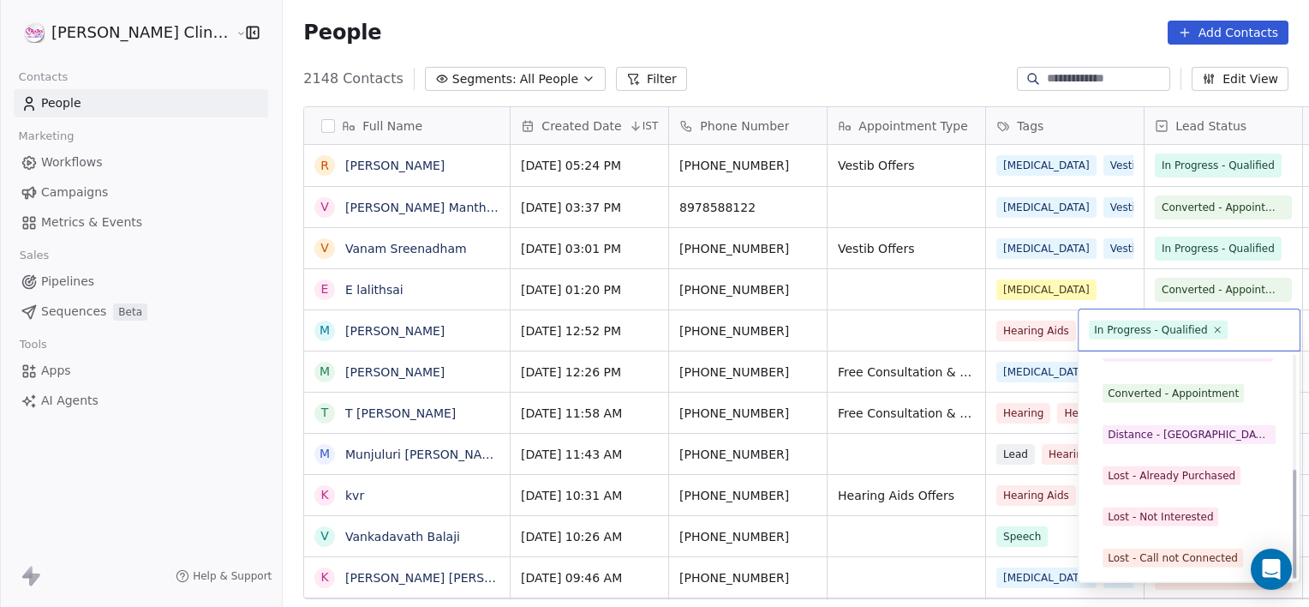
scroll to position [229, 0]
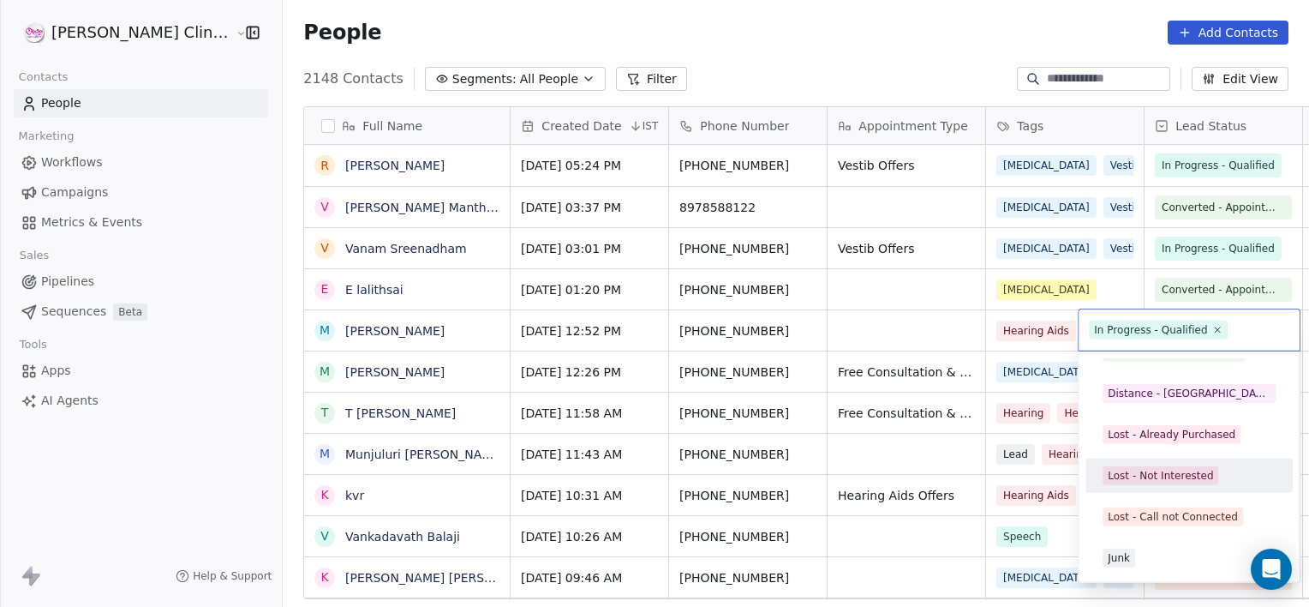
click at [1165, 481] on div "Lost - Not Interested" at bounding box center [1160, 475] width 105 height 15
